Goal: Navigation & Orientation: Find specific page/section

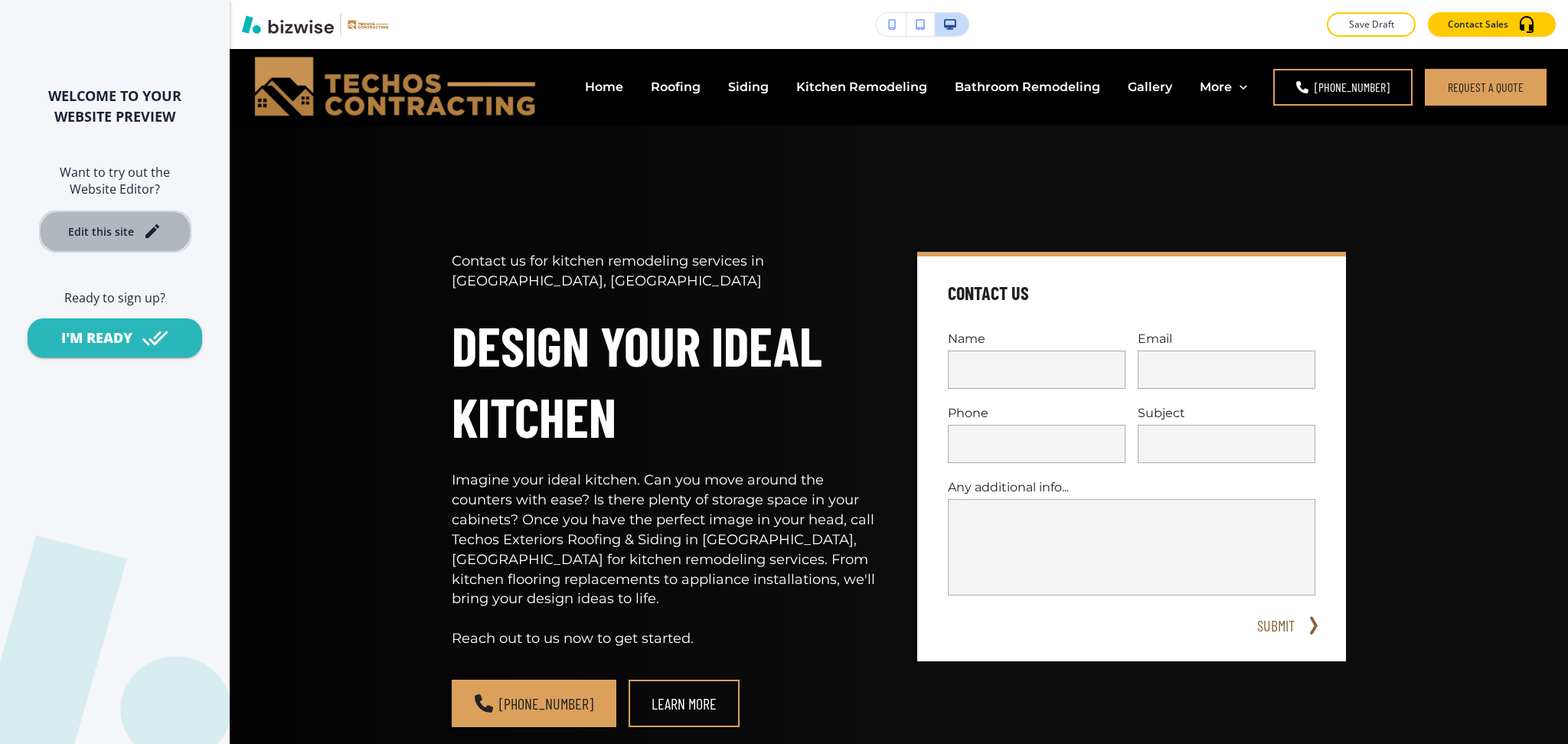
click at [120, 245] on button "Edit this site" at bounding box center [115, 232] width 152 height 43
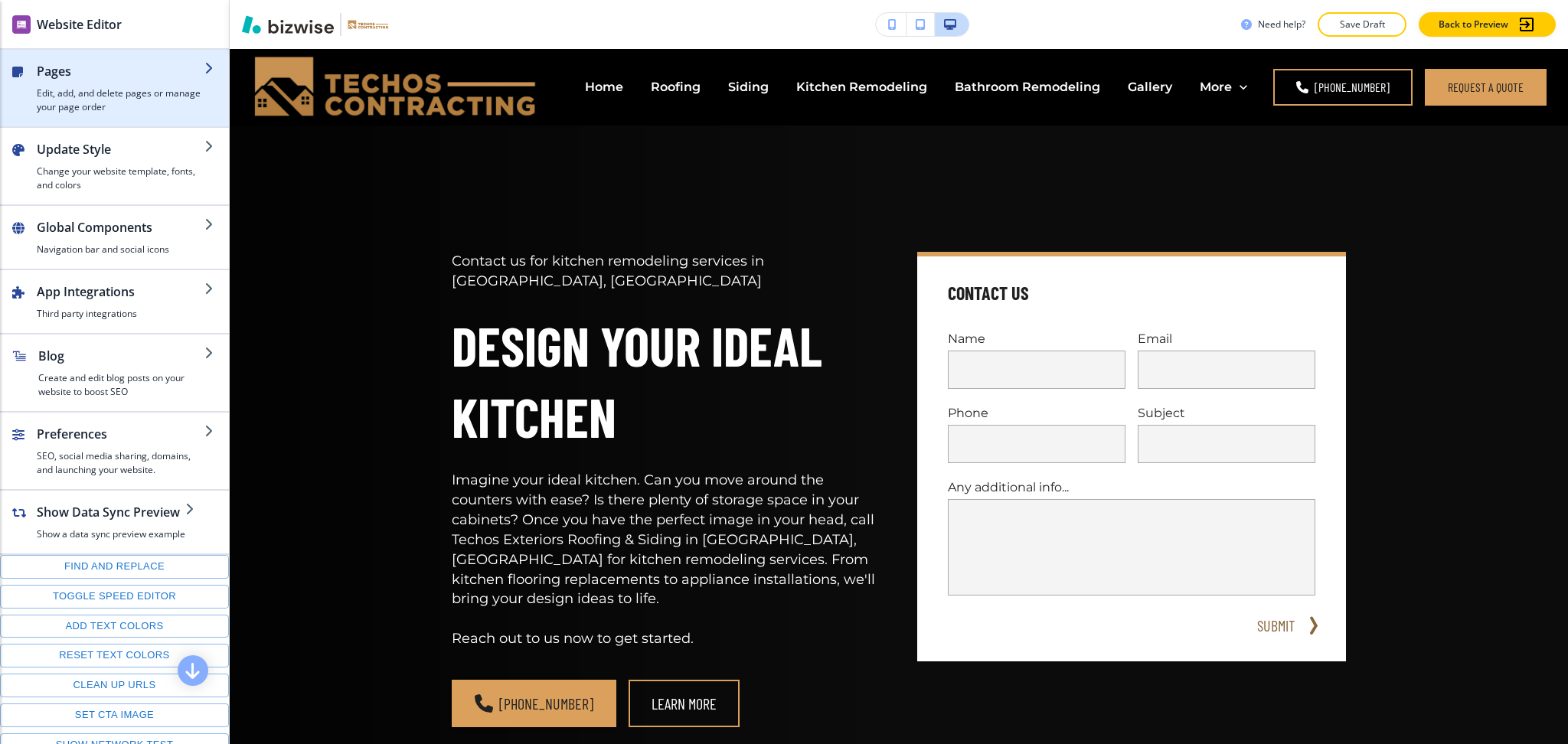
click at [110, 76] on h2 "Pages" at bounding box center [120, 71] width 167 height 19
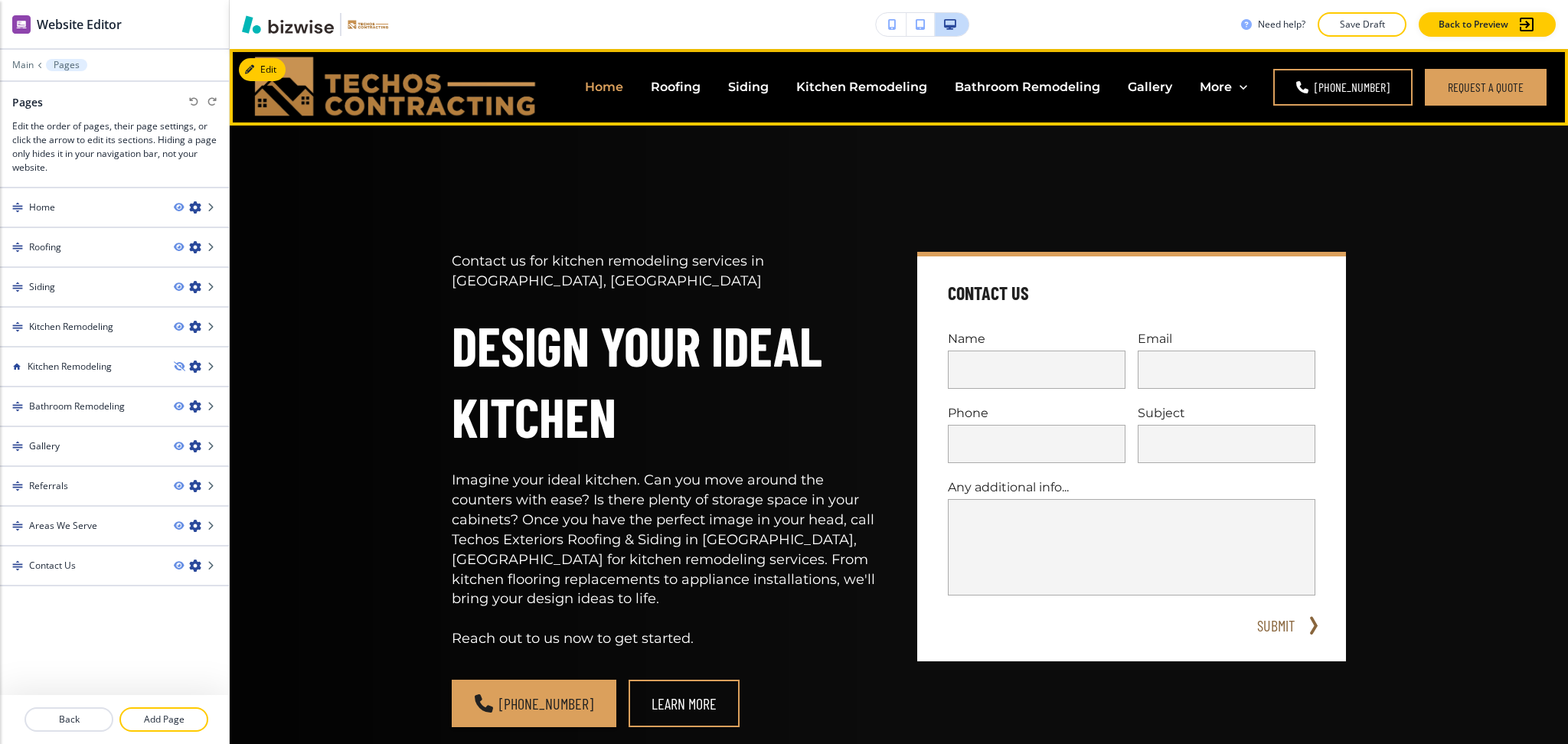
click at [615, 81] on p "Home" at bounding box center [603, 87] width 38 height 18
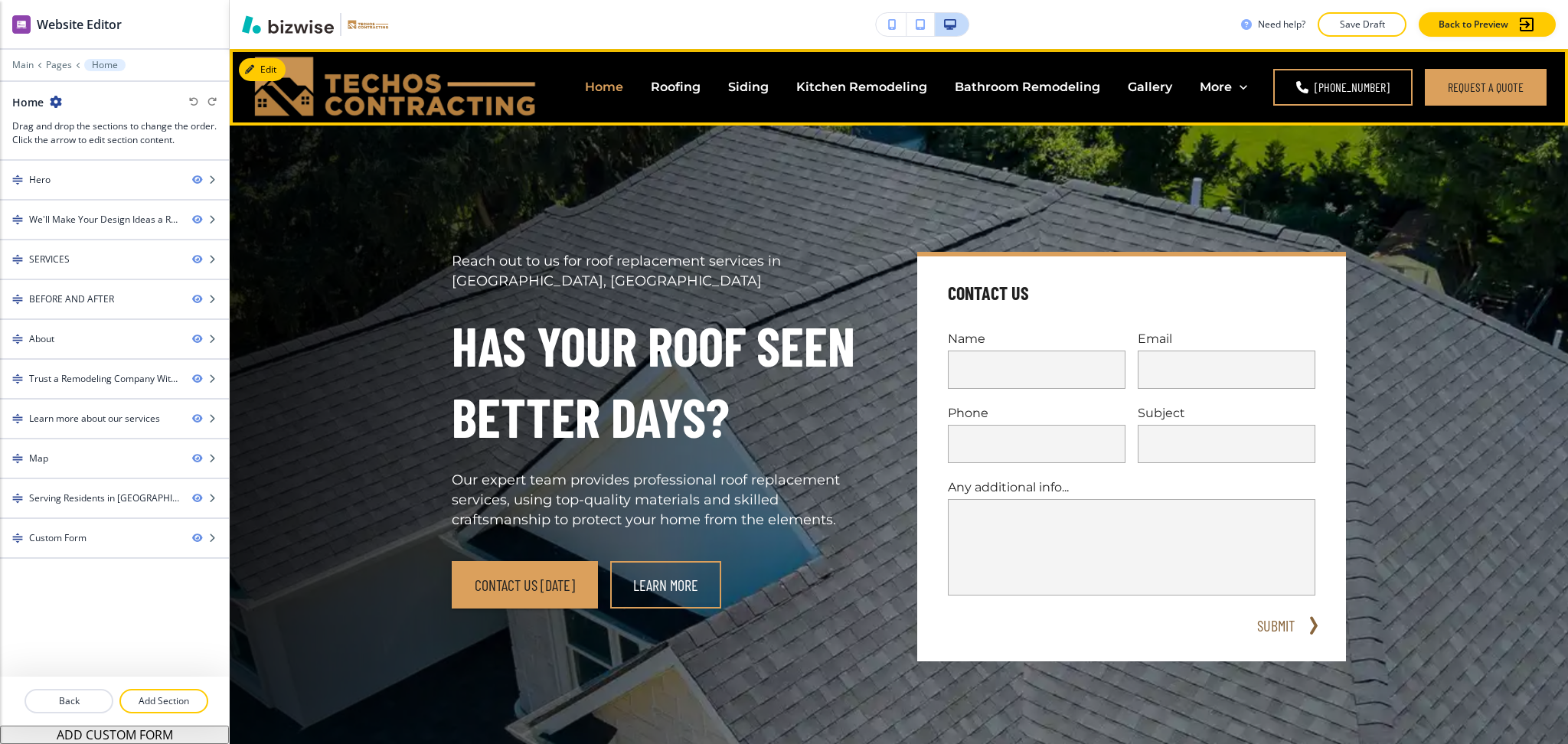
click at [615, 81] on p "Home" at bounding box center [603, 87] width 38 height 18
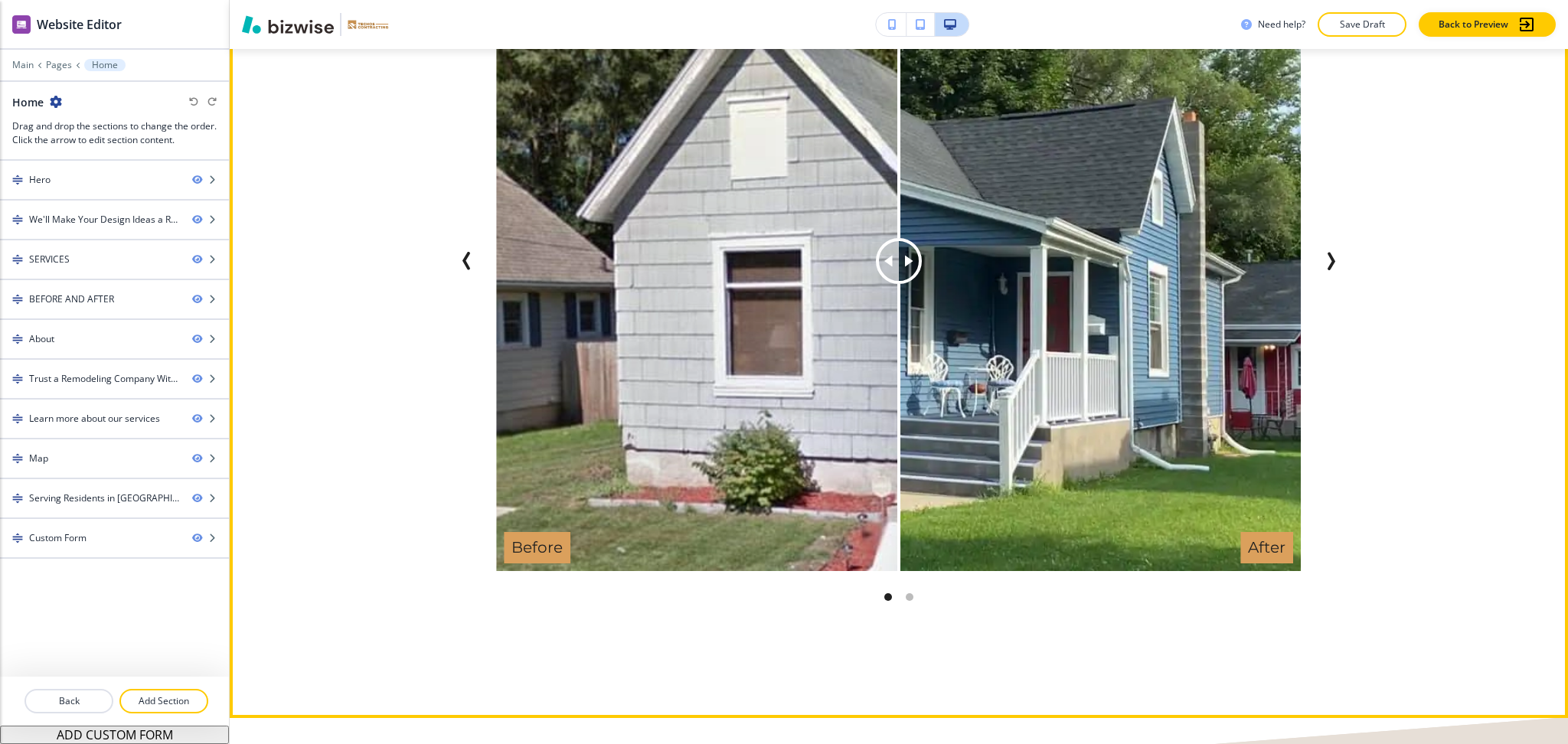
scroll to position [3094, 0]
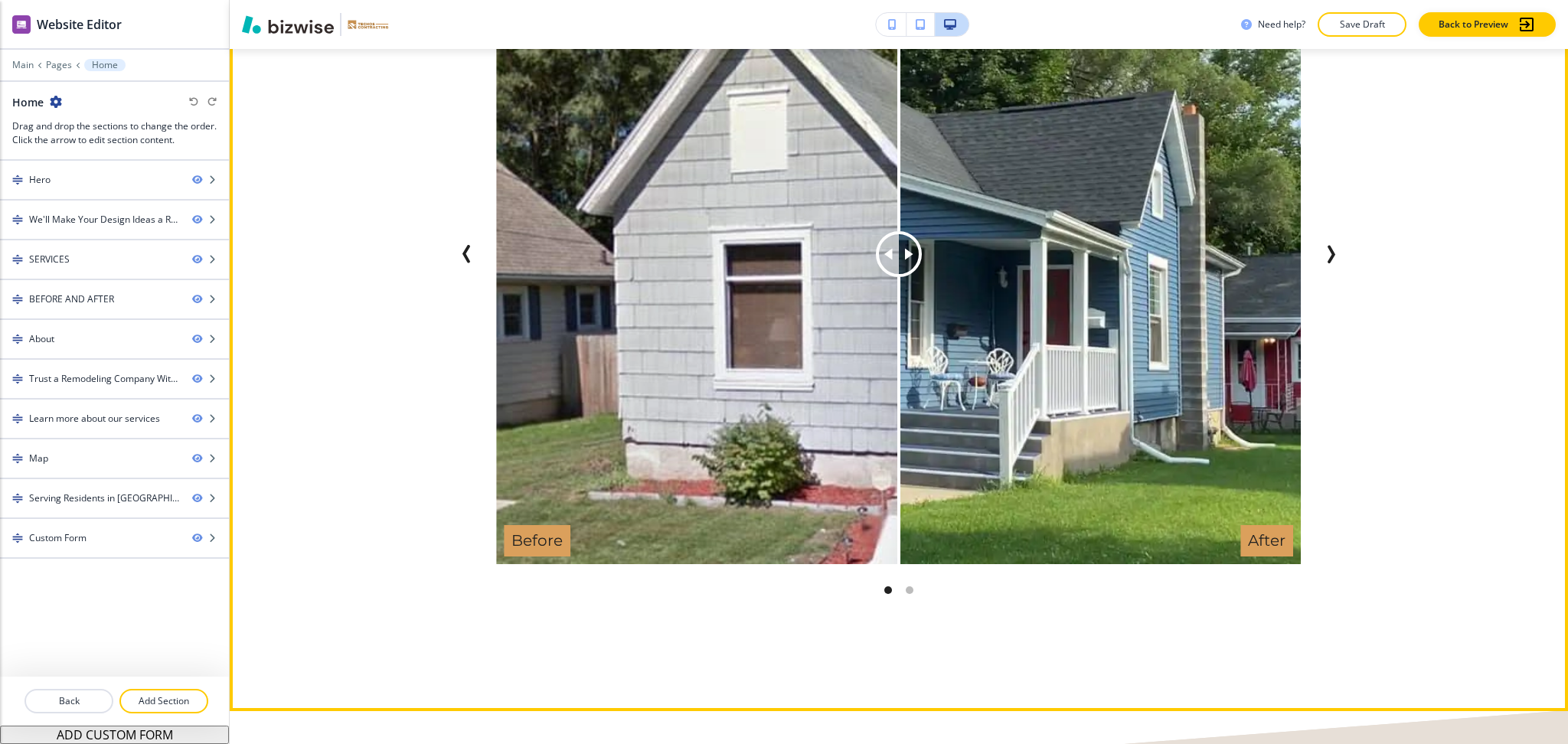
click at [1328, 245] on icon "Next Slide" at bounding box center [1331, 254] width 19 height 19
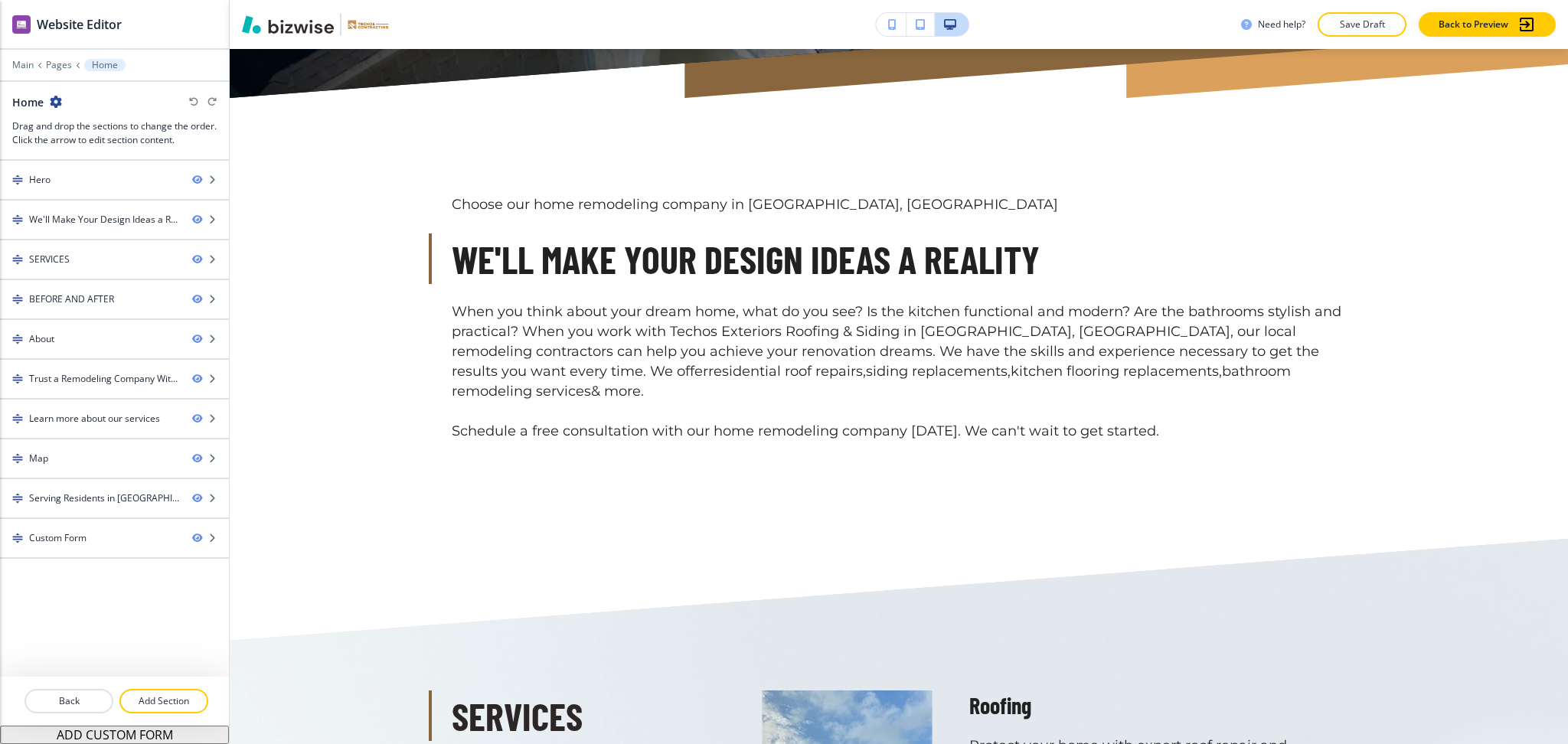
scroll to position [0, 0]
